Goal: Information Seeking & Learning: Understand process/instructions

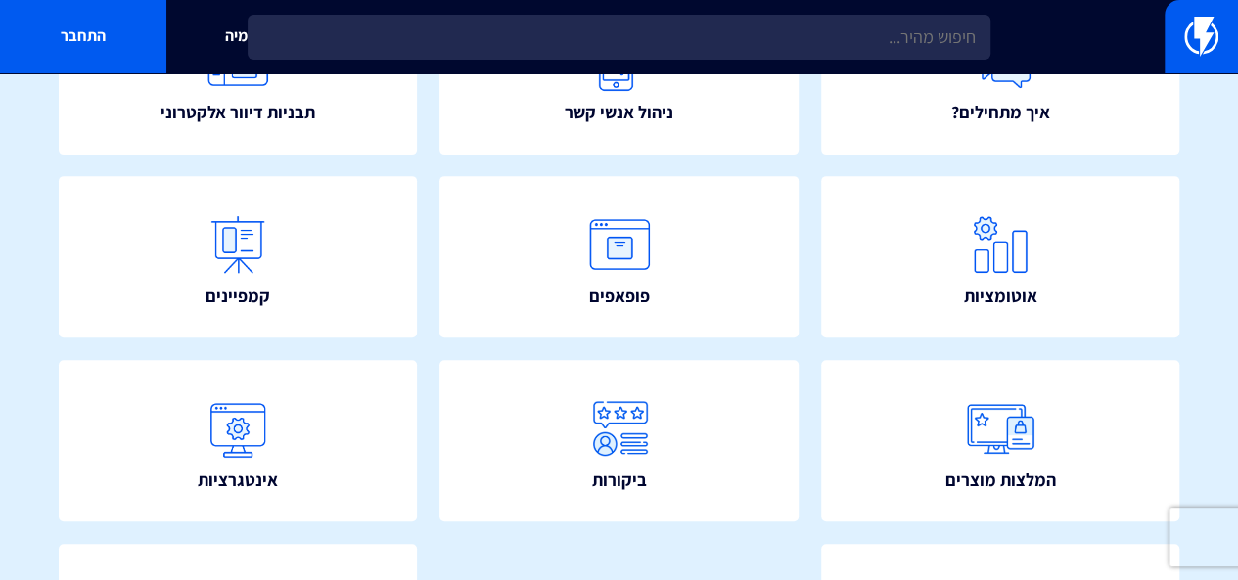
scroll to position [315, 0]
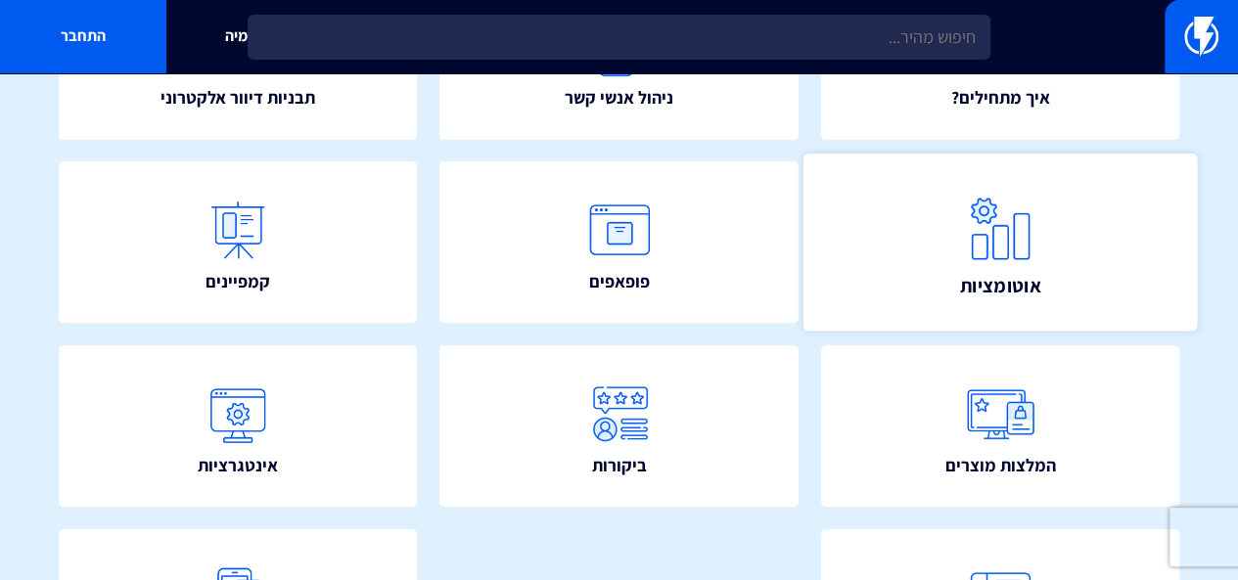
click at [1037, 248] on img at bounding box center [1000, 229] width 86 height 86
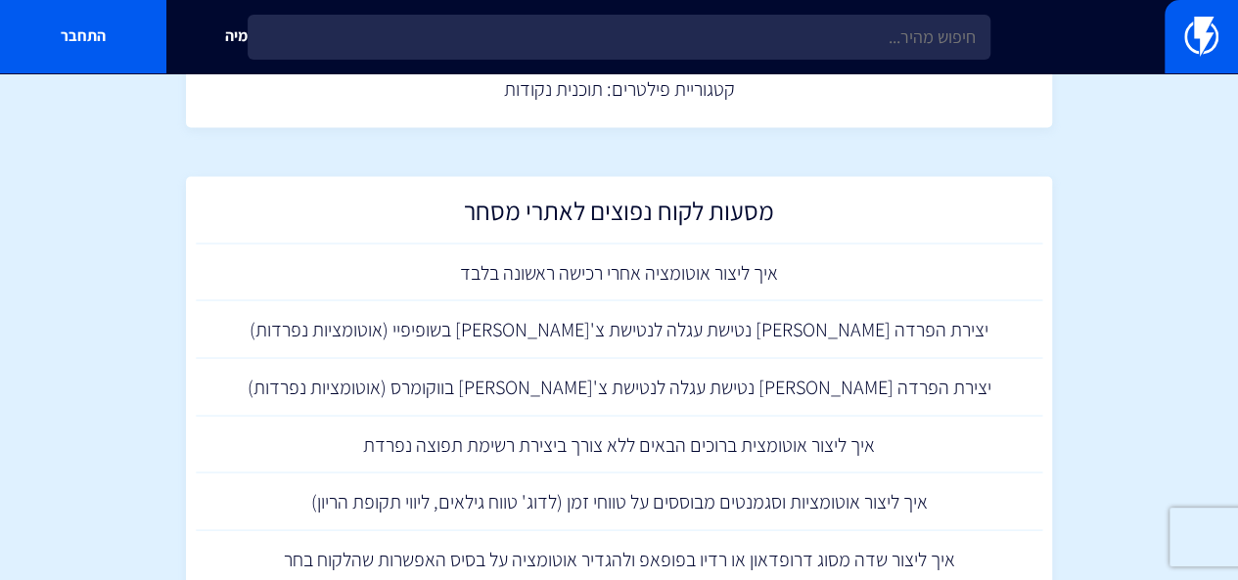
scroll to position [1656, 0]
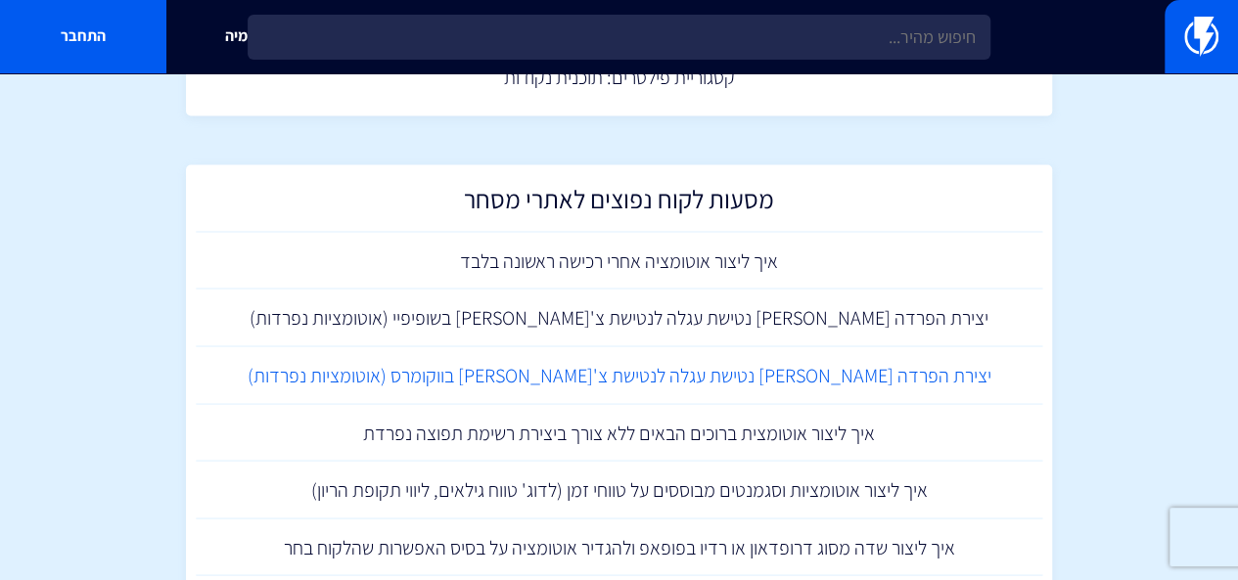
click at [805, 363] on link "יצירת הפרדה בין נטישת עגלה לנטישת צ'קאווט בווקומרס (אוטומציות נפרדות)" at bounding box center [620, 376] width 848 height 58
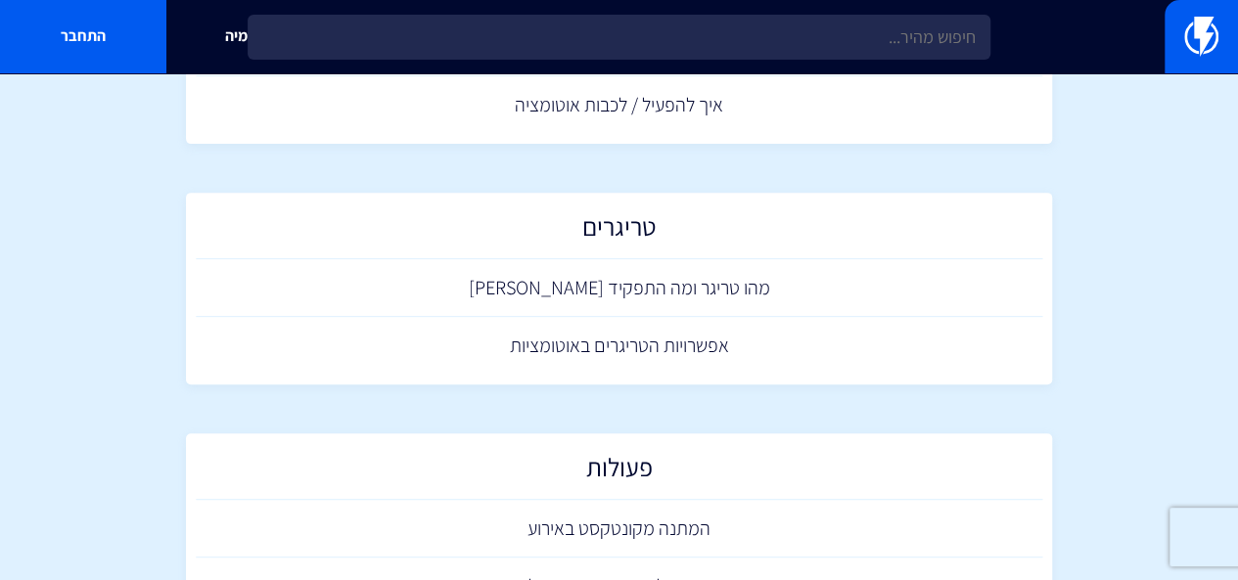
scroll to position [280, 0]
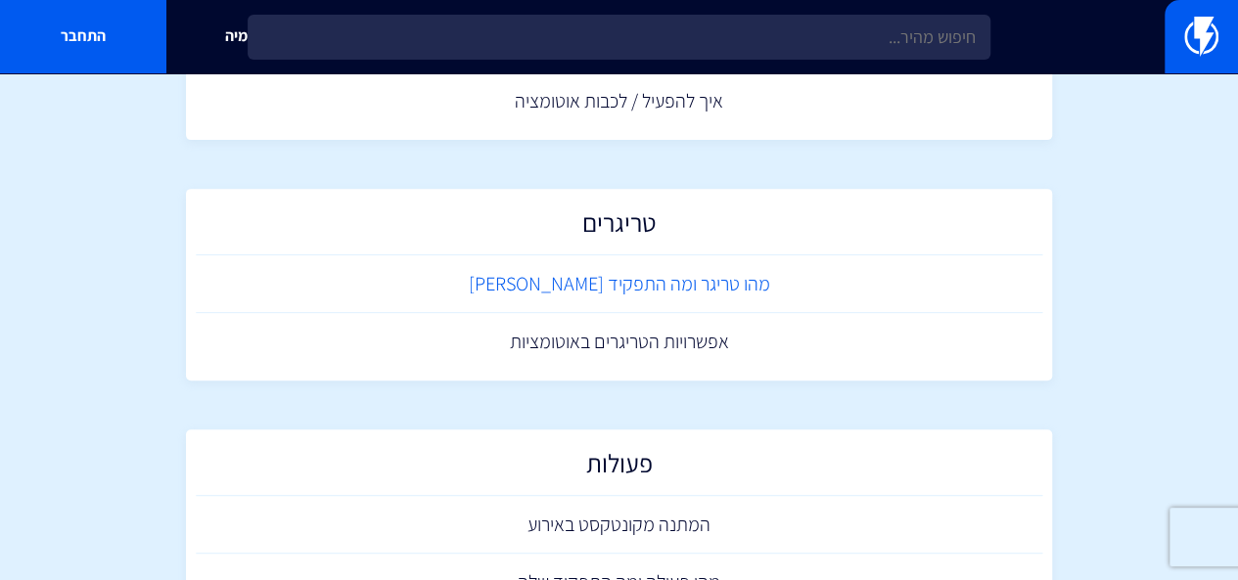
click at [605, 281] on link "מהו טריגר ומה התפקיד שלו" at bounding box center [620, 284] width 848 height 58
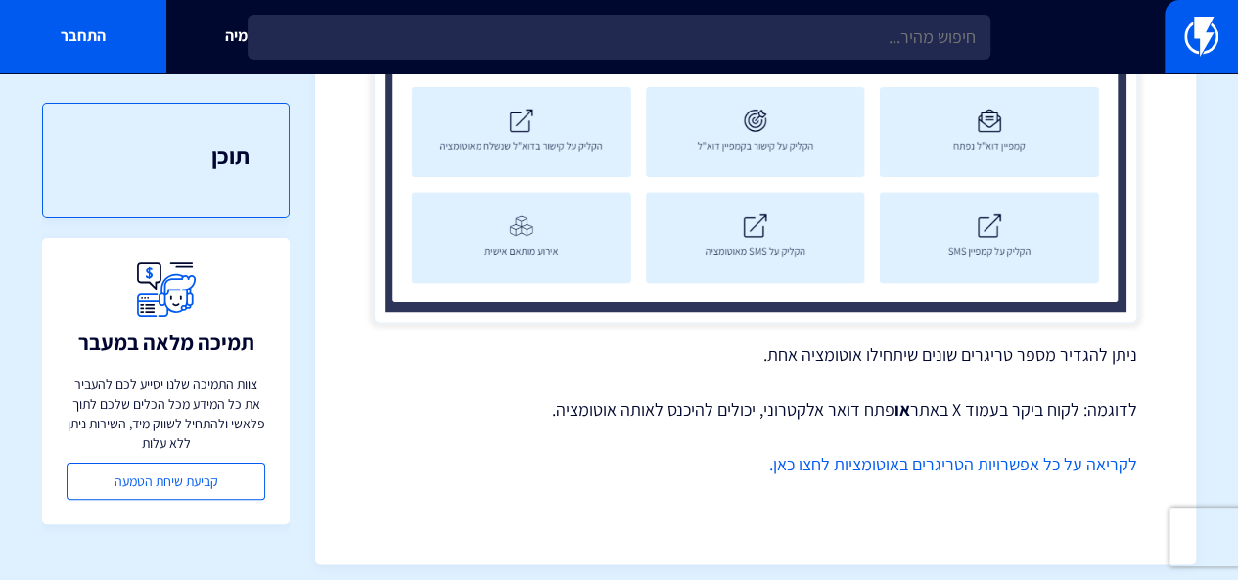
scroll to position [1452, 0]
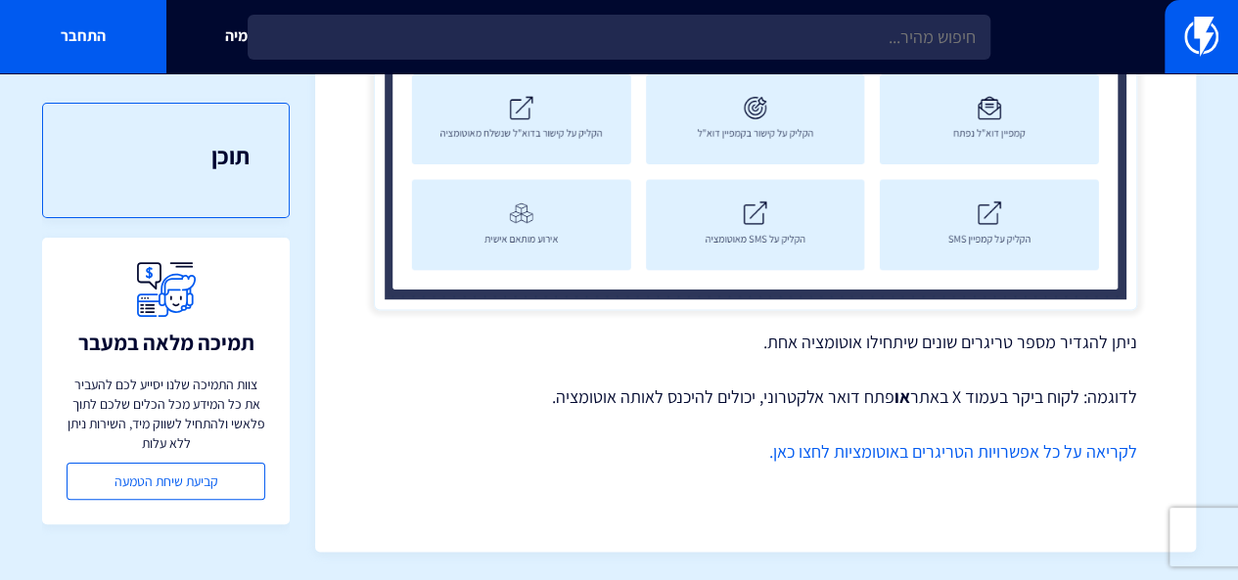
click at [934, 451] on link "לקריאה על כל אפשרויות הטריגרים באוטומציות לחצו כאן." at bounding box center [953, 451] width 368 height 23
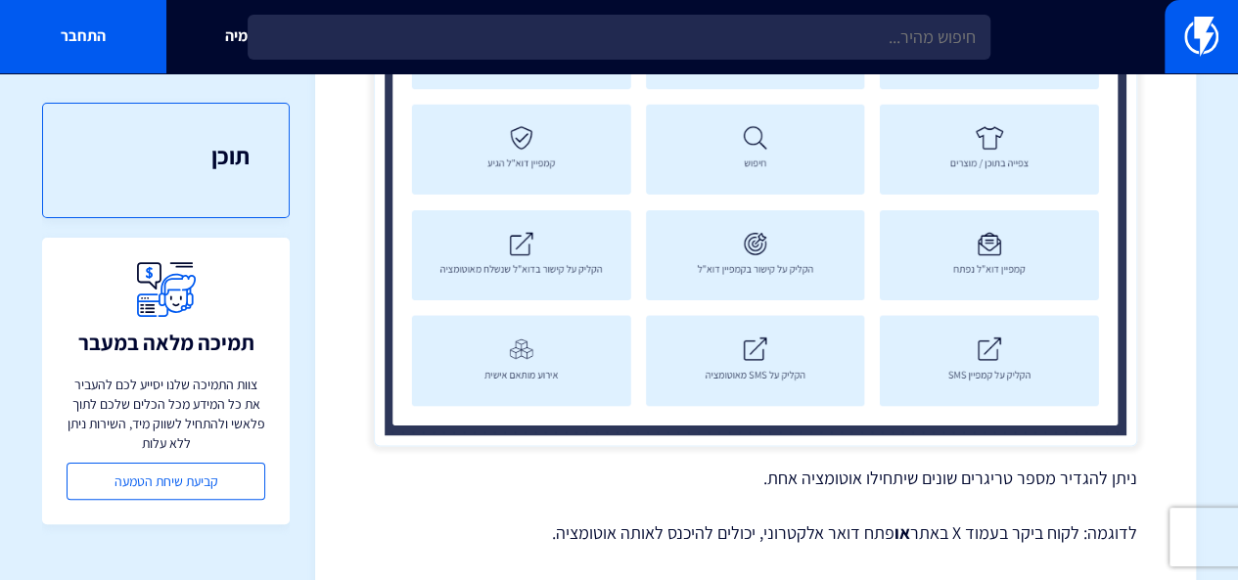
scroll to position [0, 0]
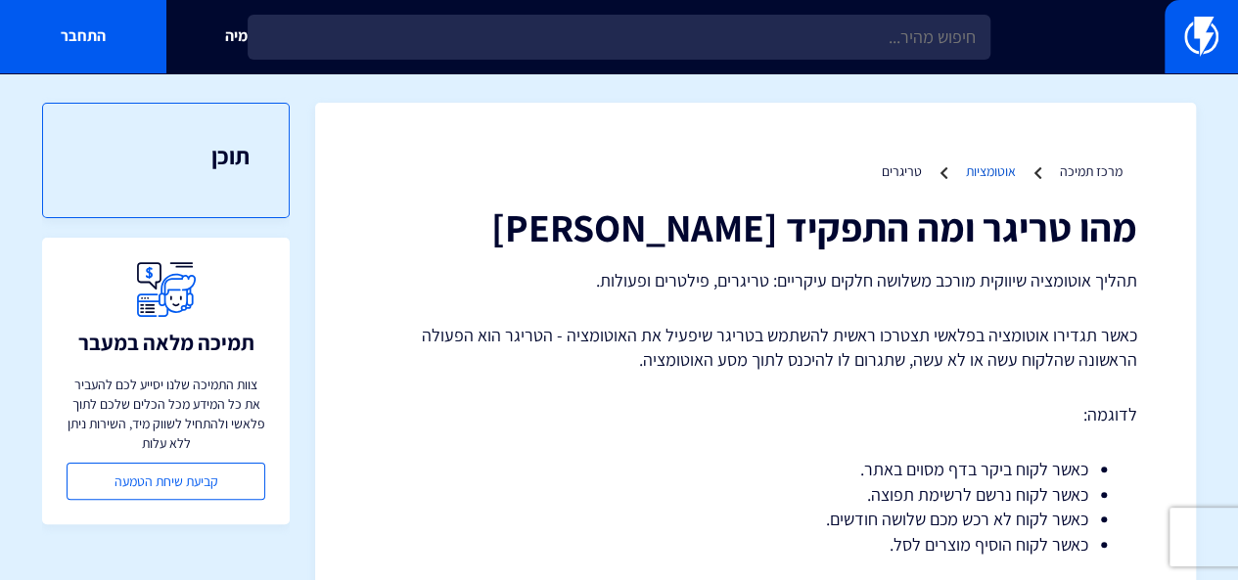
click at [990, 167] on link "אוטומציות" at bounding box center [991, 172] width 50 height 18
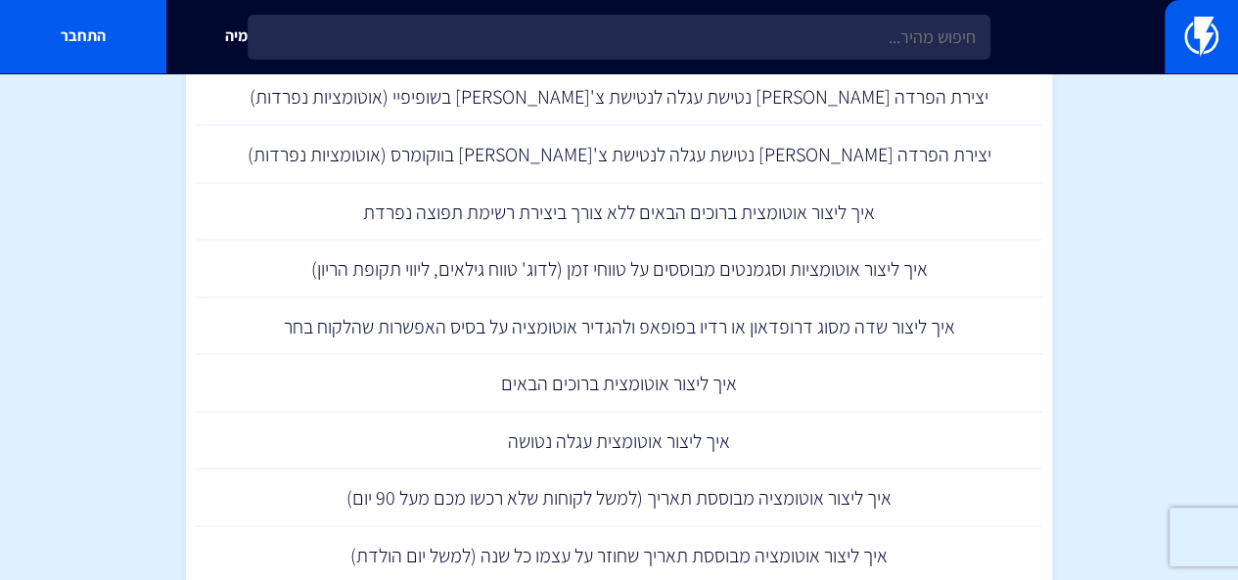
scroll to position [1880, 0]
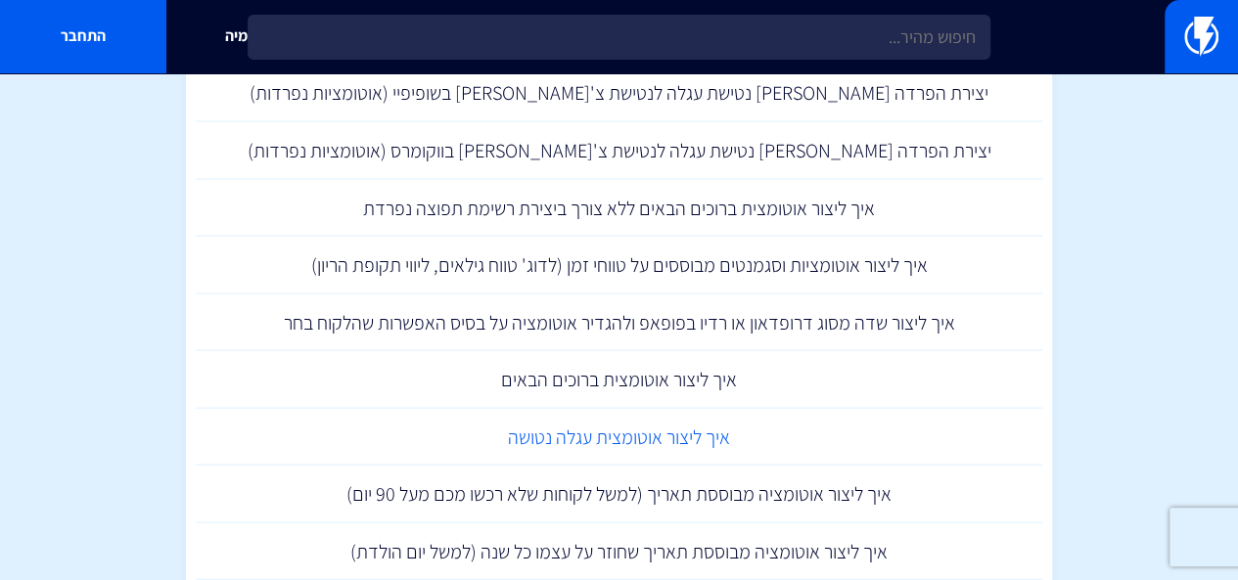
click at [628, 440] on link "איך ליצור אוטומצית עגלה נטושה" at bounding box center [620, 438] width 848 height 58
